Goal: Task Accomplishment & Management: Complete application form

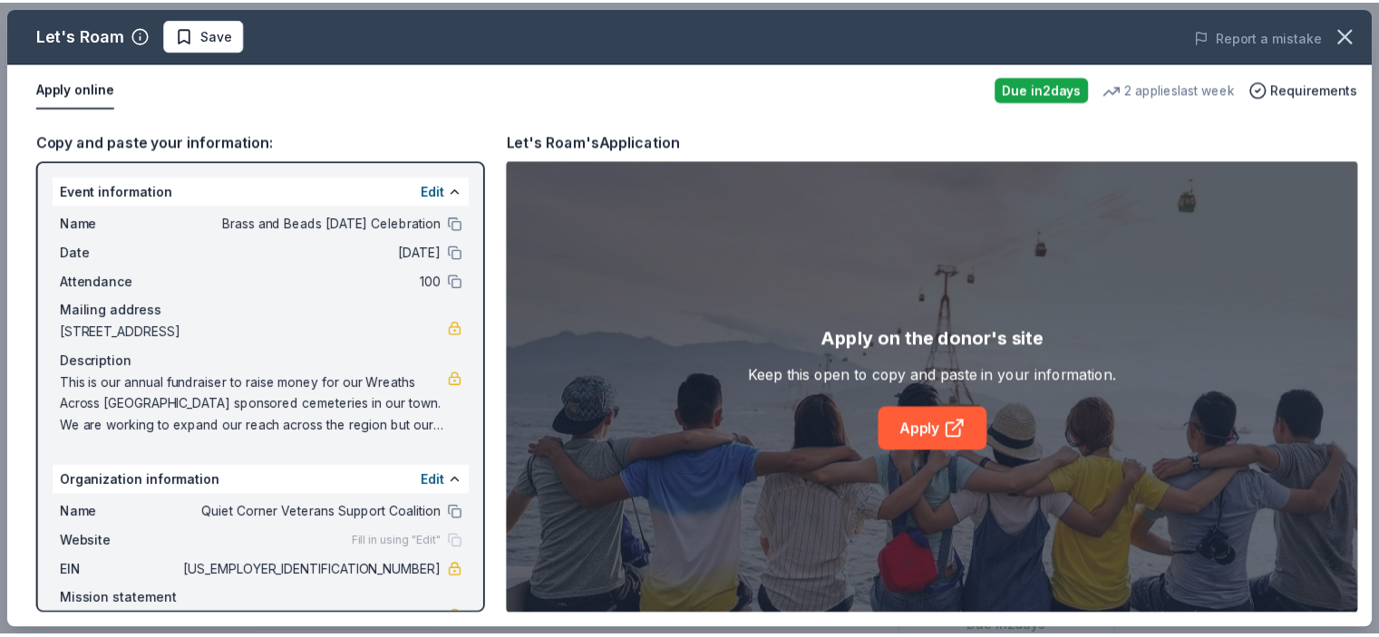
scroll to position [63, 0]
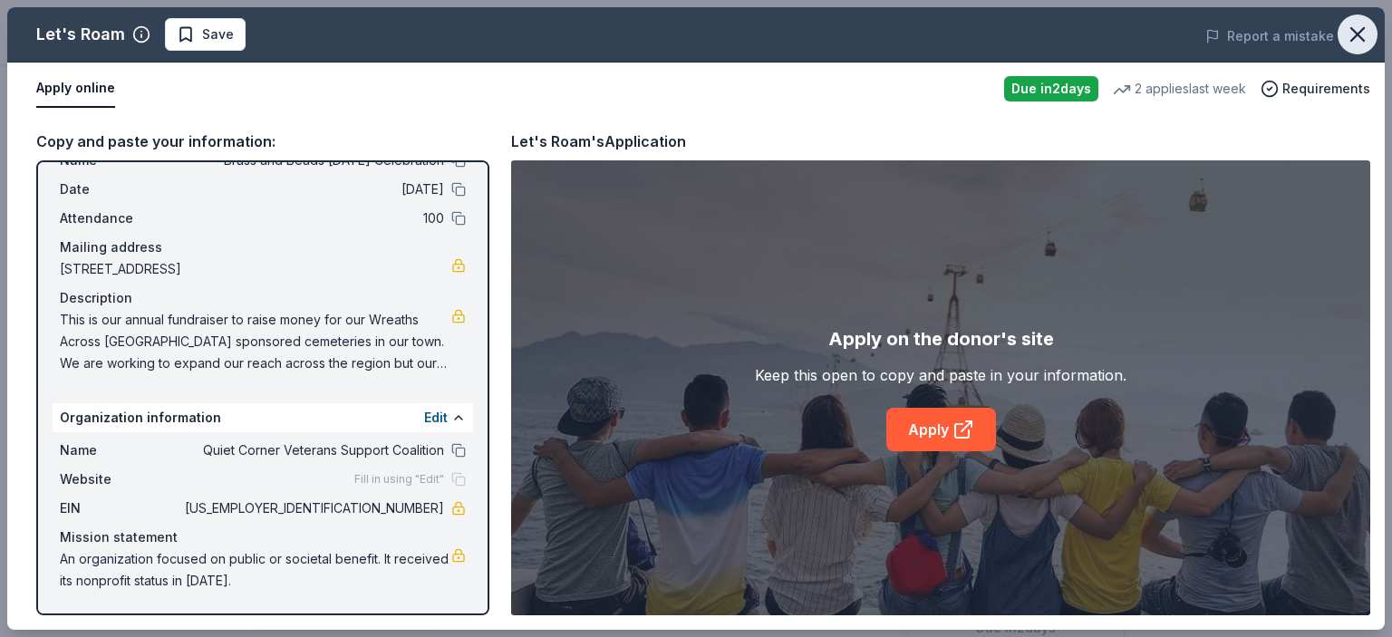
click at [1359, 34] on icon "button" at bounding box center [1358, 34] width 13 height 13
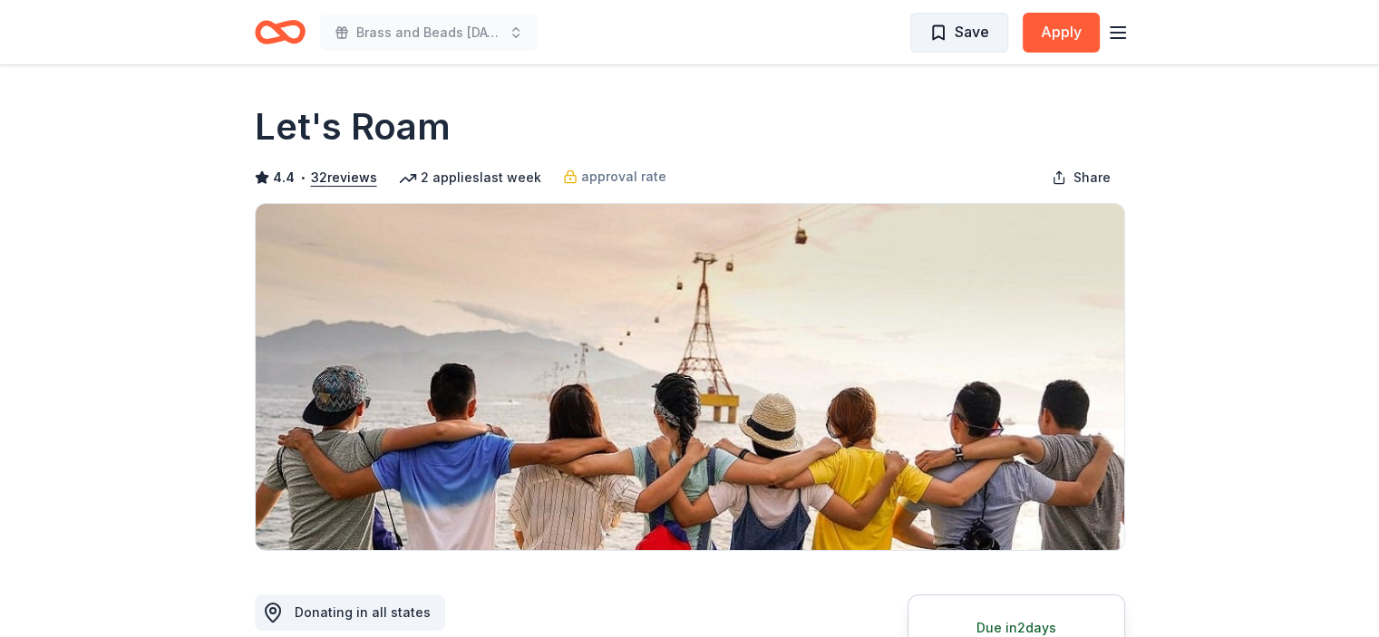
click at [943, 30] on span "Save" at bounding box center [959, 32] width 60 height 24
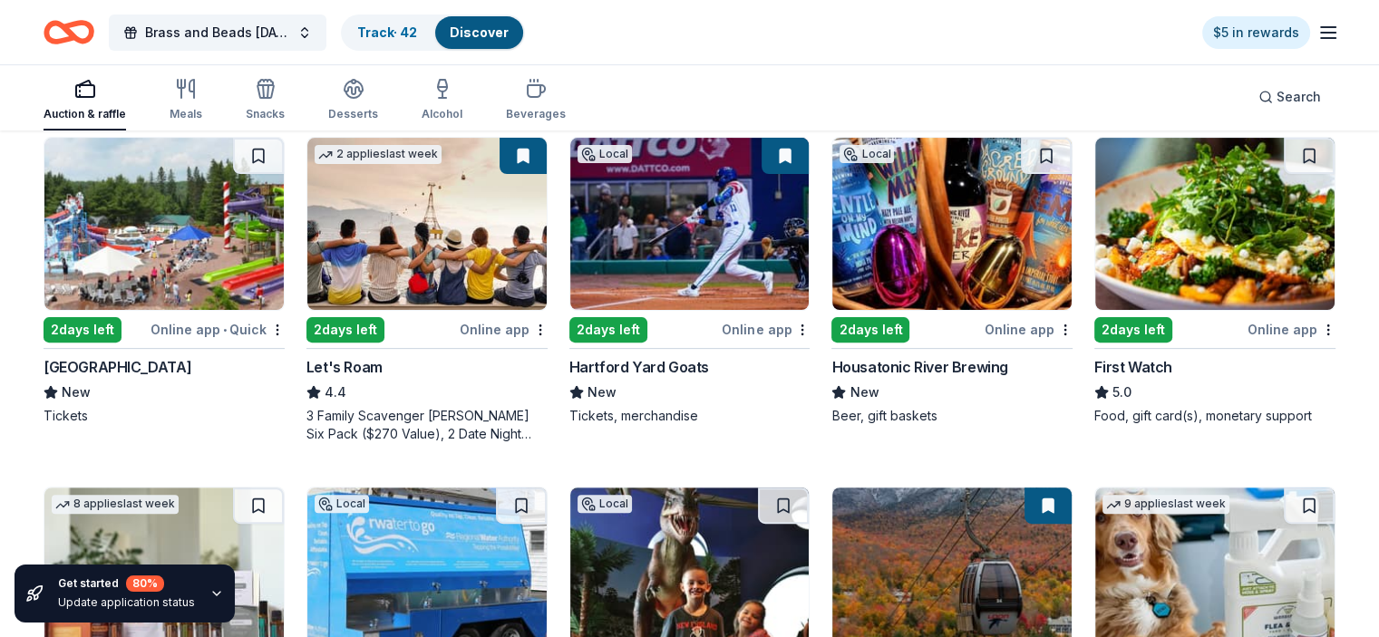
scroll to position [544, 0]
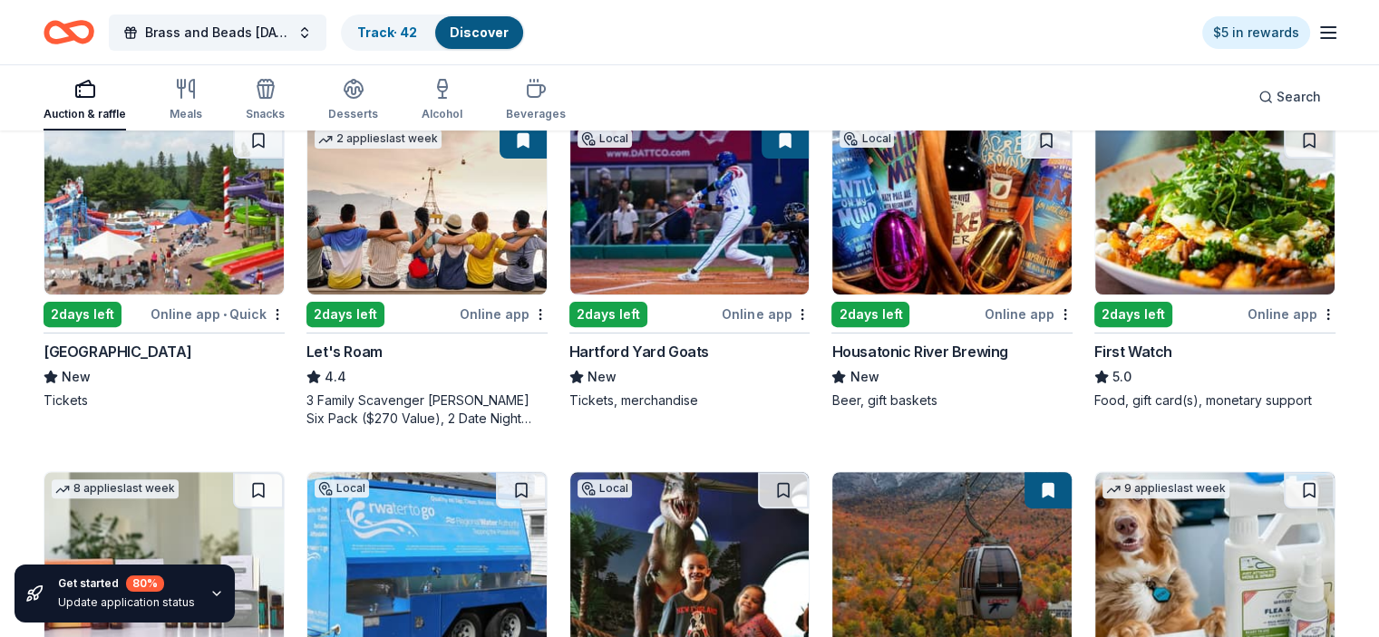
click at [198, 217] on img at bounding box center [163, 208] width 239 height 172
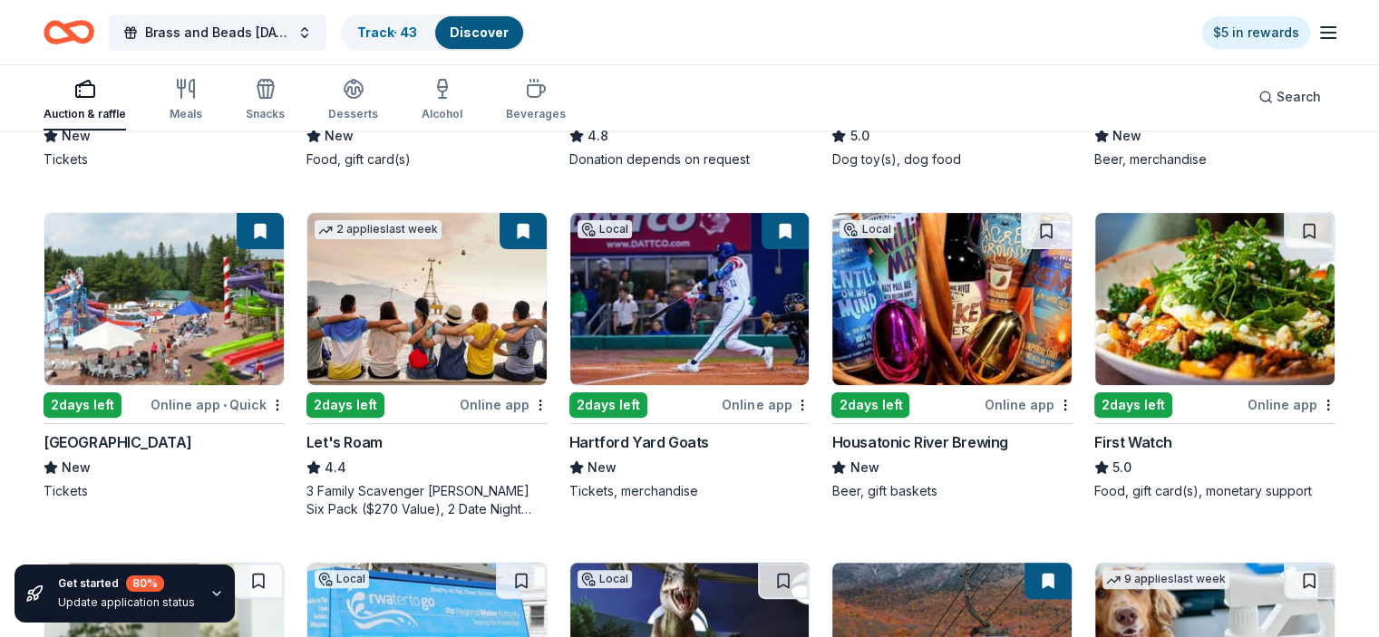
click at [529, 231] on button at bounding box center [523, 231] width 47 height 36
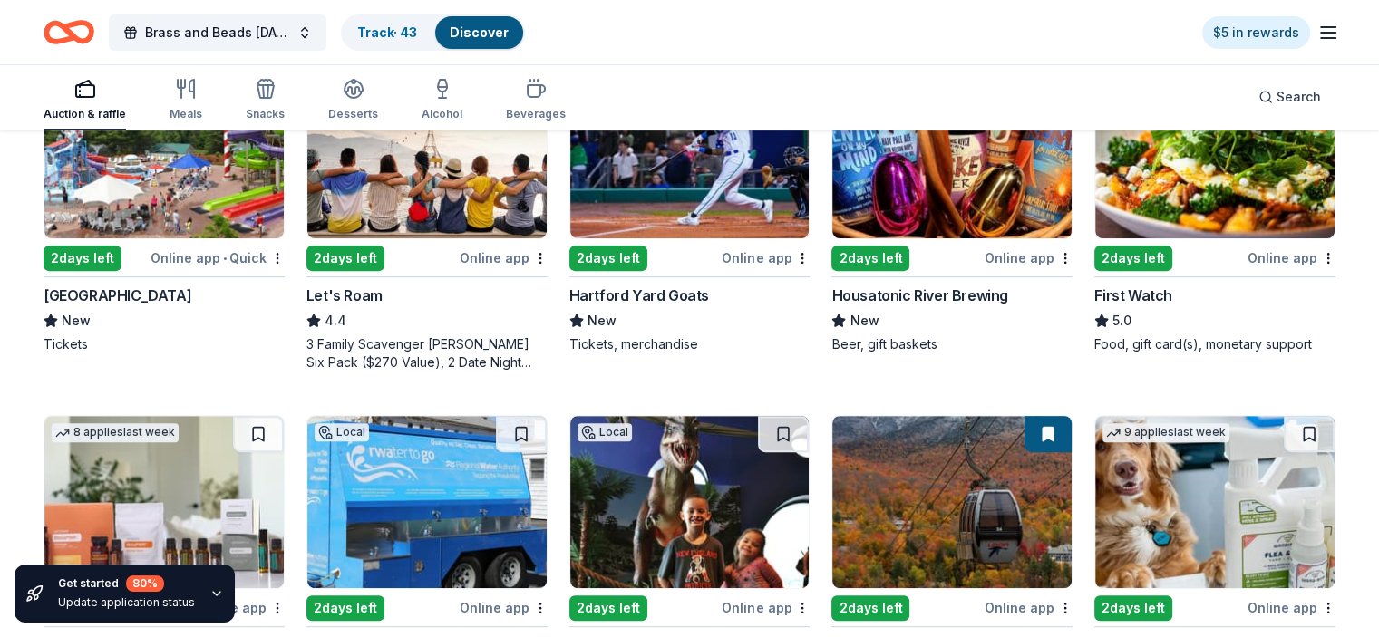
scroll to position [544, 0]
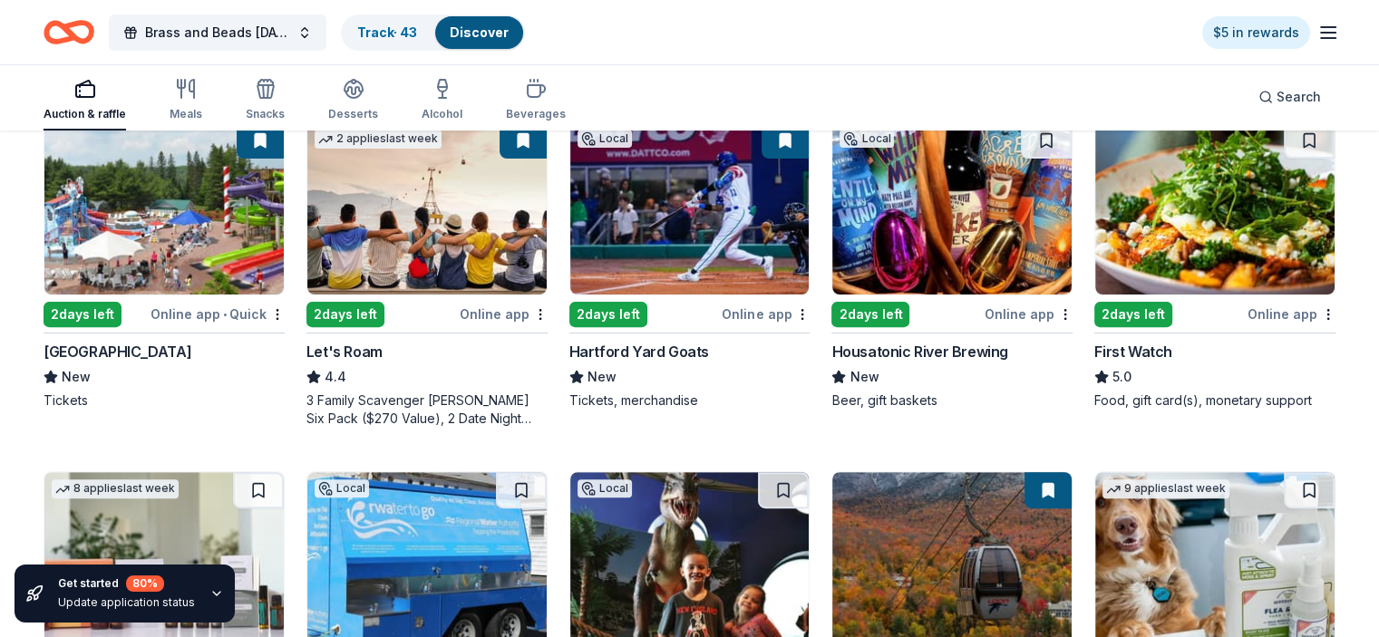
click at [690, 257] on img at bounding box center [689, 208] width 239 height 172
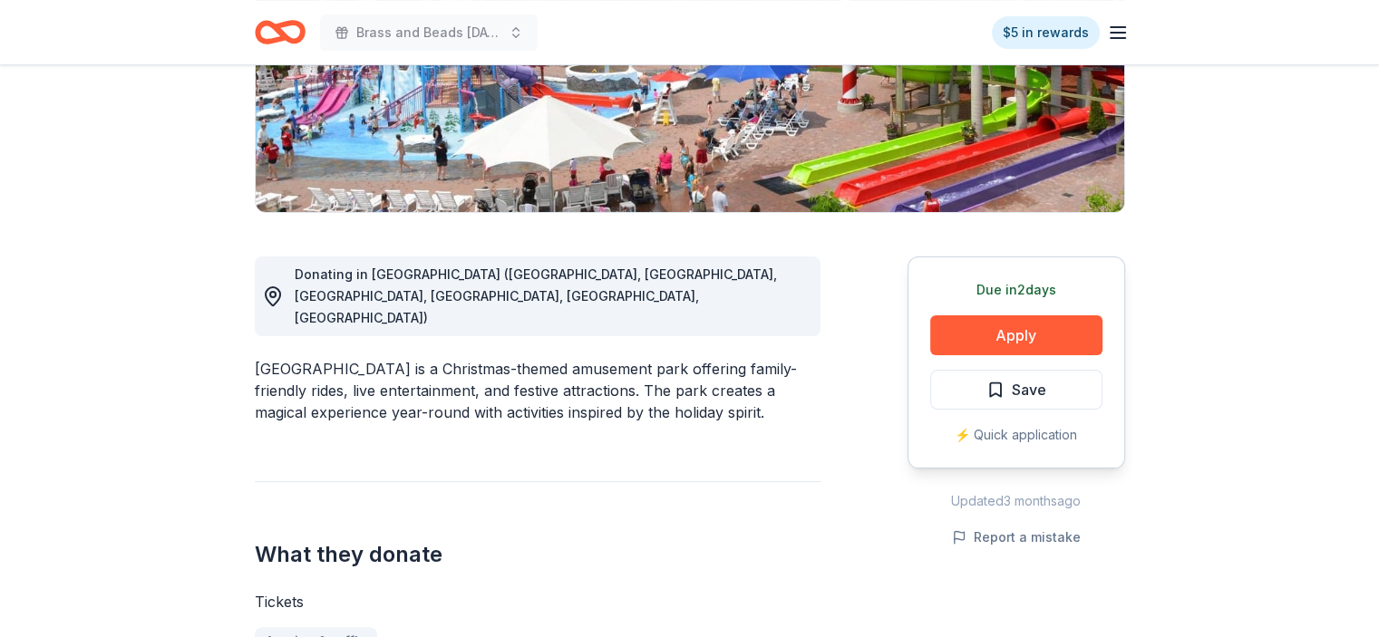
scroll to position [363, 0]
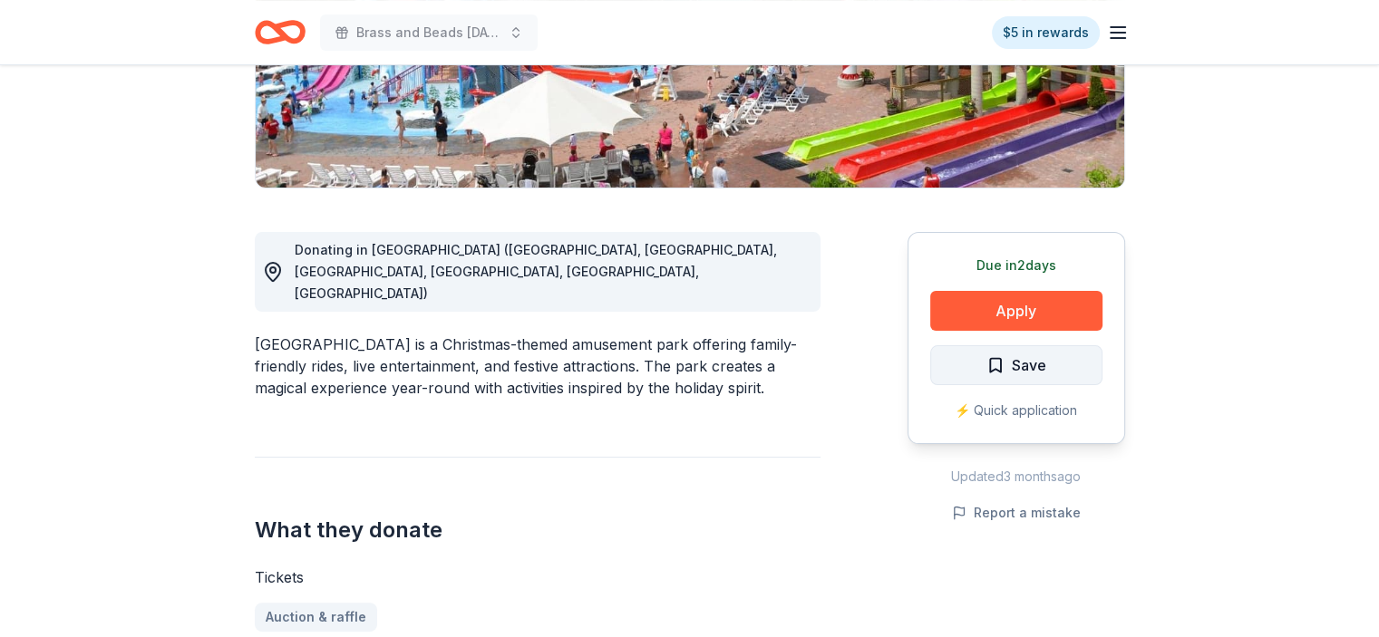
click at [1001, 362] on span "Save" at bounding box center [1016, 366] width 60 height 24
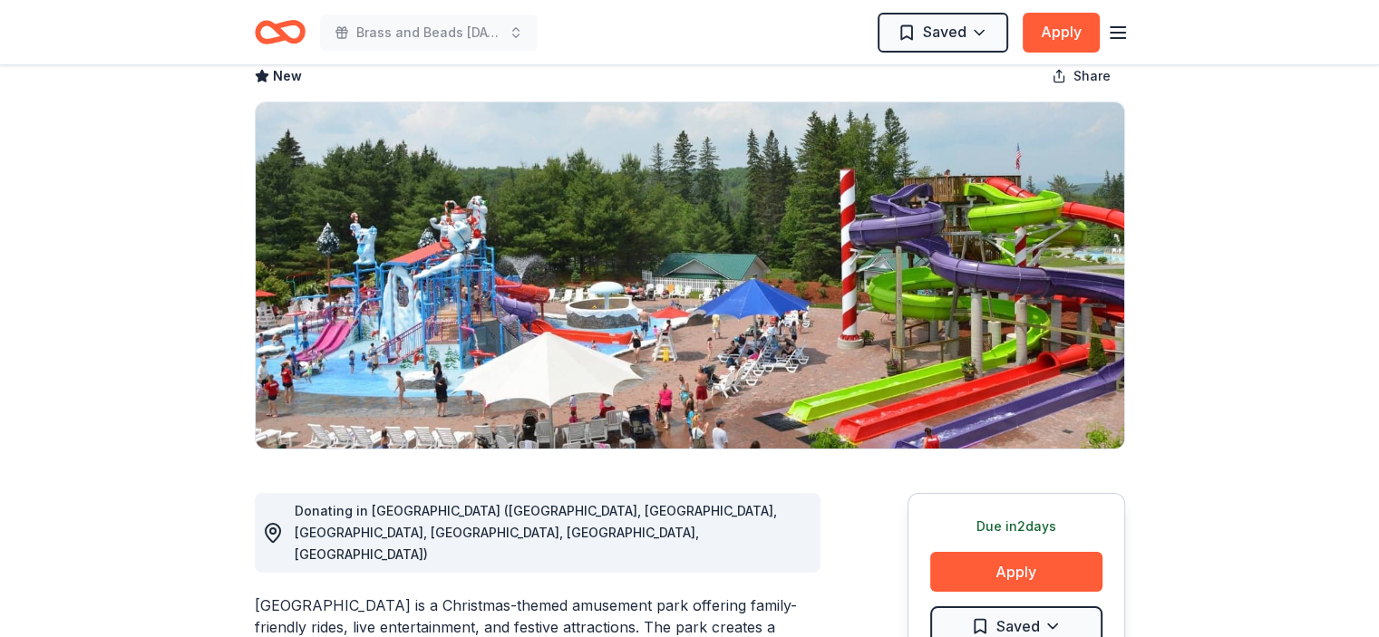
scroll to position [0, 0]
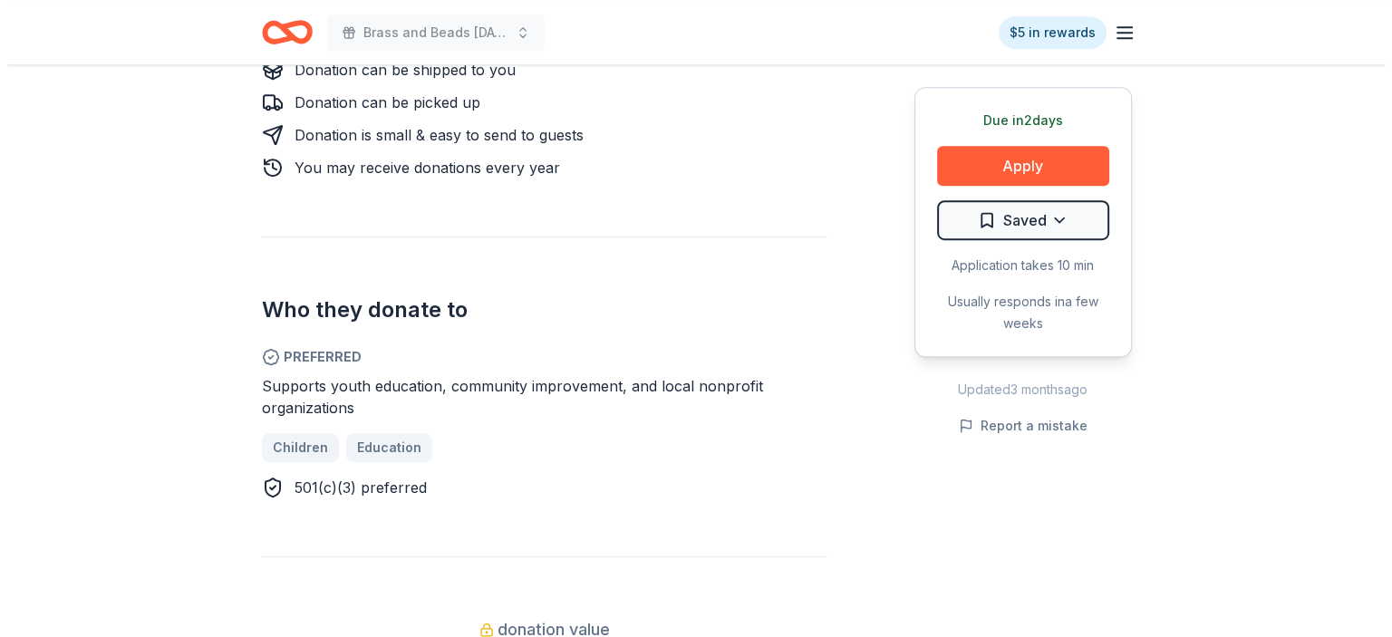
scroll to position [907, 0]
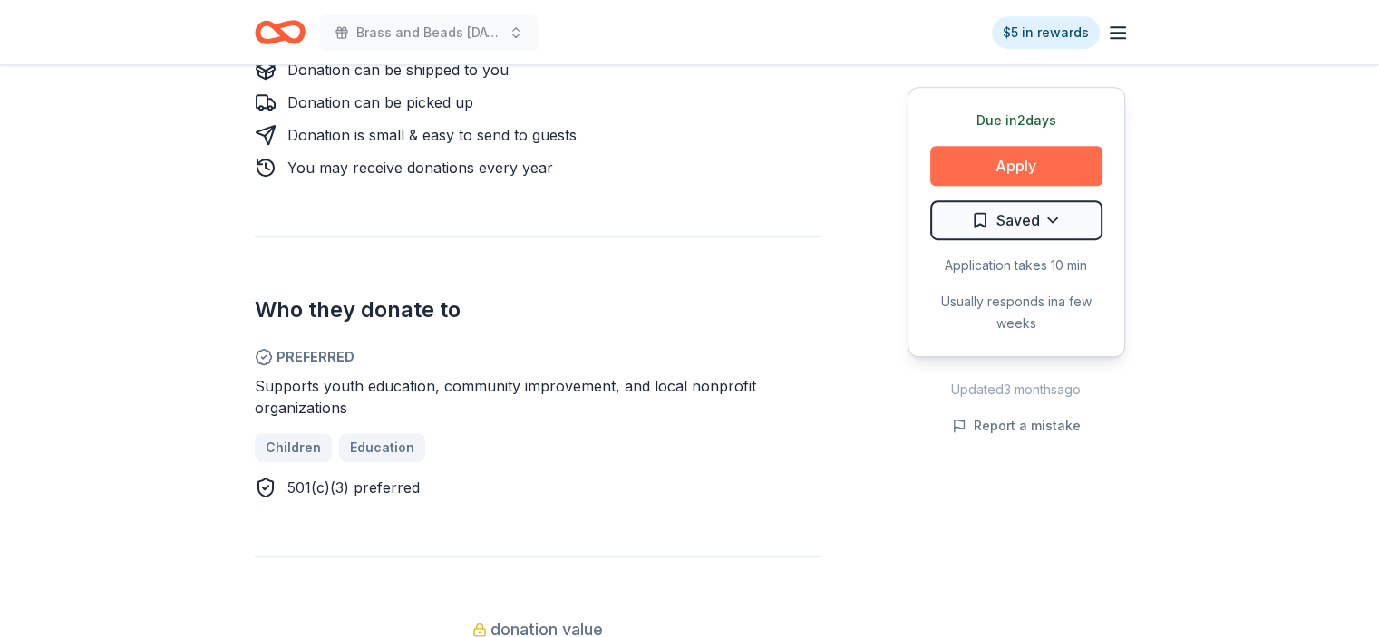
click at [1015, 168] on button "Apply" at bounding box center [1016, 166] width 172 height 40
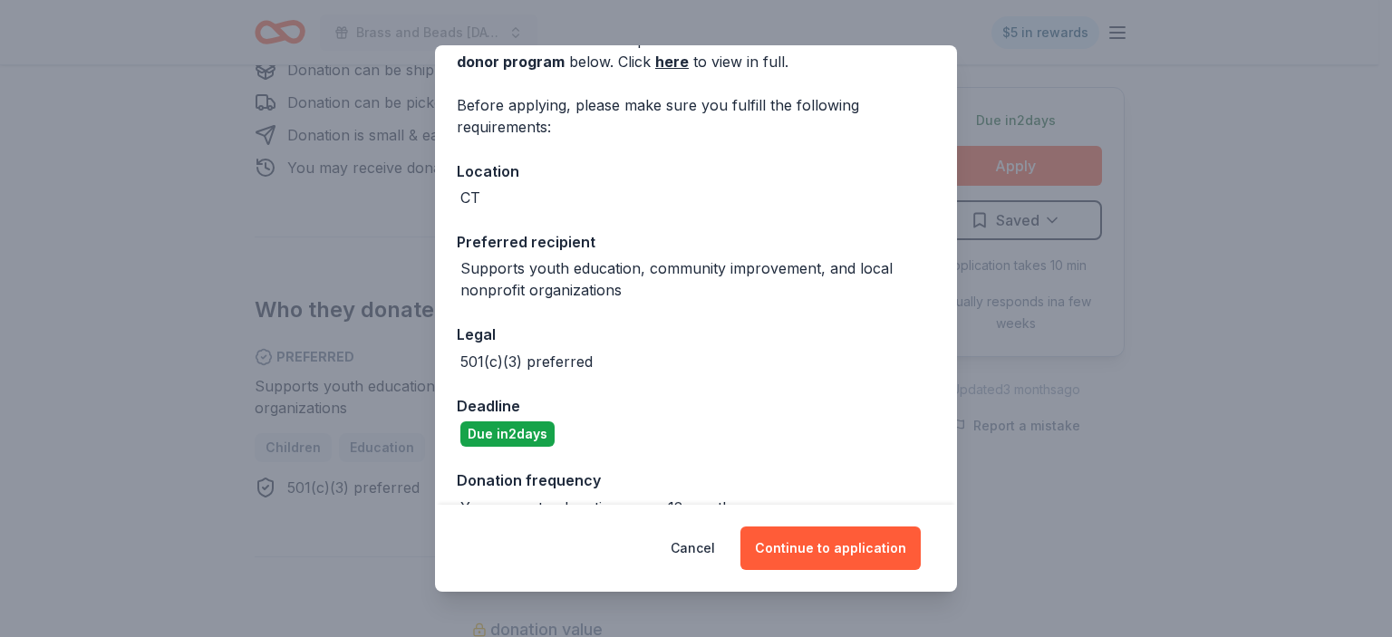
scroll to position [138, 0]
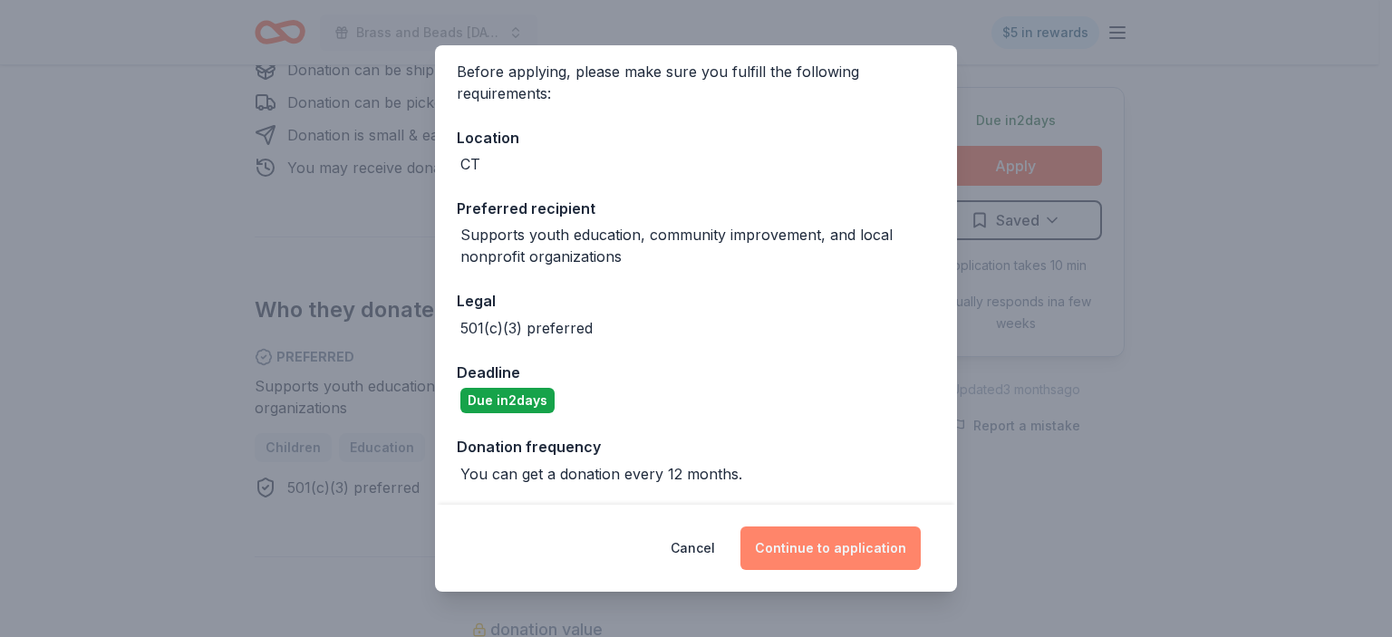
click at [824, 544] on button "Continue to application" at bounding box center [831, 549] width 180 height 44
